Goal: Information Seeking & Learning: Find specific fact

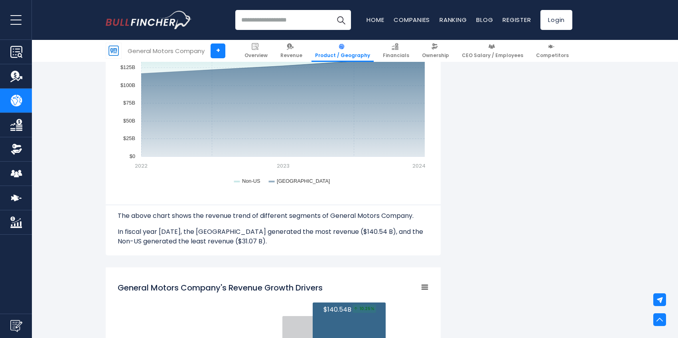
scroll to position [708, 0]
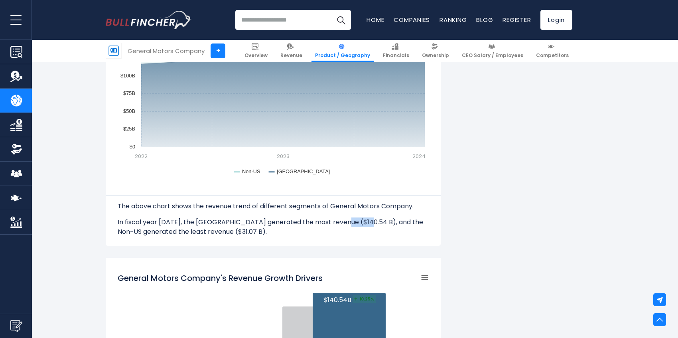
drag, startPoint x: 362, startPoint y: 221, endPoint x: 338, endPoint y: 221, distance: 23.9
click at [338, 221] on p "In fiscal year [DATE], the [GEOGRAPHIC_DATA] generated the most revenue ($140.5…" at bounding box center [273, 226] width 311 height 19
click at [353, 222] on p "In fiscal year [DATE], the [GEOGRAPHIC_DATA] generated the most revenue ($140.5…" at bounding box center [273, 226] width 311 height 19
drag, startPoint x: 357, startPoint y: 222, endPoint x: 333, endPoint y: 222, distance: 23.9
click at [333, 222] on p "In fiscal year [DATE], the [GEOGRAPHIC_DATA] generated the most revenue ($140.5…" at bounding box center [273, 226] width 311 height 19
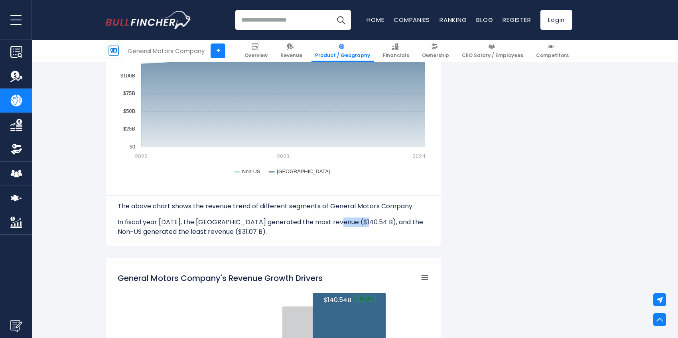
copy p "$140.54"
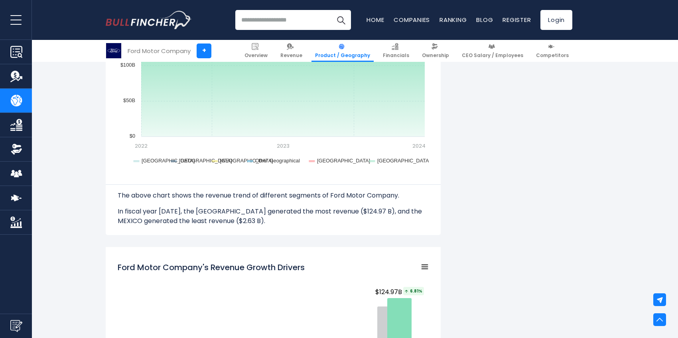
scroll to position [814, 0]
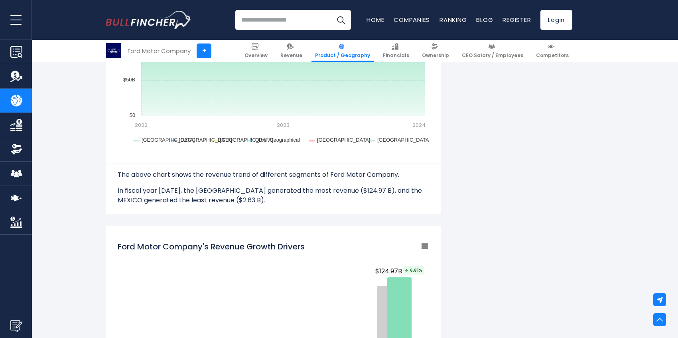
click at [360, 194] on p "In fiscal year [DATE], the [GEOGRAPHIC_DATA] generated the most revenue ($124.9…" at bounding box center [273, 195] width 311 height 19
drag, startPoint x: 355, startPoint y: 189, endPoint x: 333, endPoint y: 189, distance: 21.9
click at [333, 189] on p "In fiscal year [DATE], the [GEOGRAPHIC_DATA] generated the most revenue ($124.9…" at bounding box center [273, 195] width 311 height 19
copy p "$124.97"
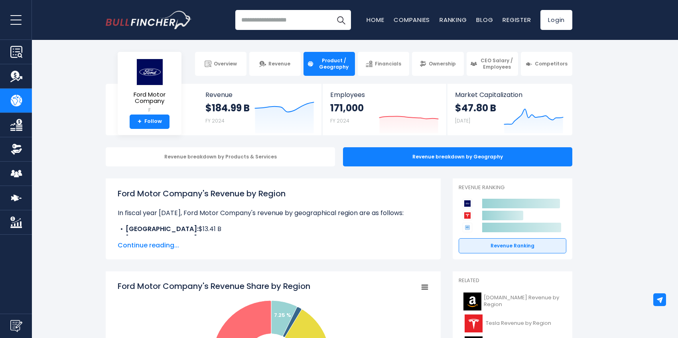
click at [270, 28] on input "search" at bounding box center [293, 20] width 116 height 20
type input "**********"
click at [331, 10] on button "Search" at bounding box center [341, 20] width 20 height 20
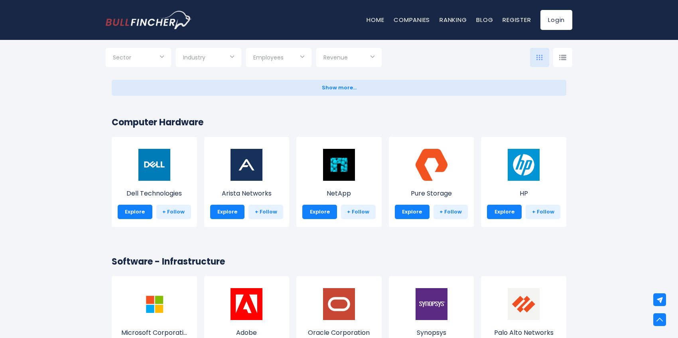
scroll to position [638, 0]
